Goal: Browse casually: Explore the website without a specific task or goal

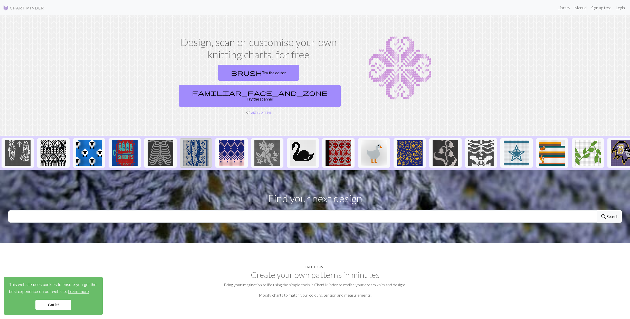
click at [195, 143] on img at bounding box center [196, 153] width 26 height 26
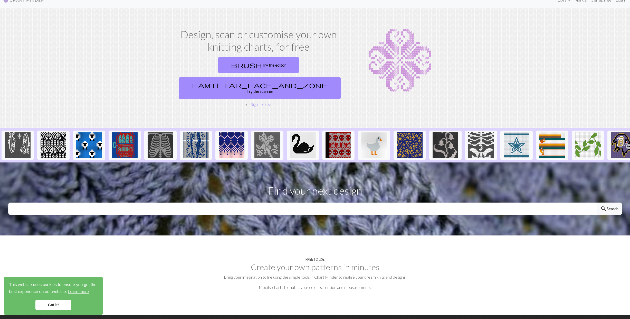
scroll to position [8, 0]
click at [412, 132] on img at bounding box center [410, 145] width 26 height 26
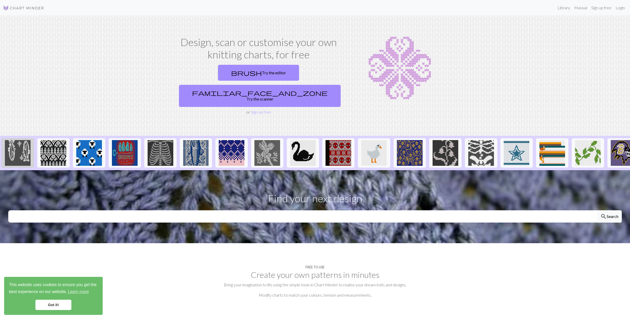
click at [25, 140] on img at bounding box center [18, 153] width 26 height 26
